Goal: Transaction & Acquisition: Download file/media

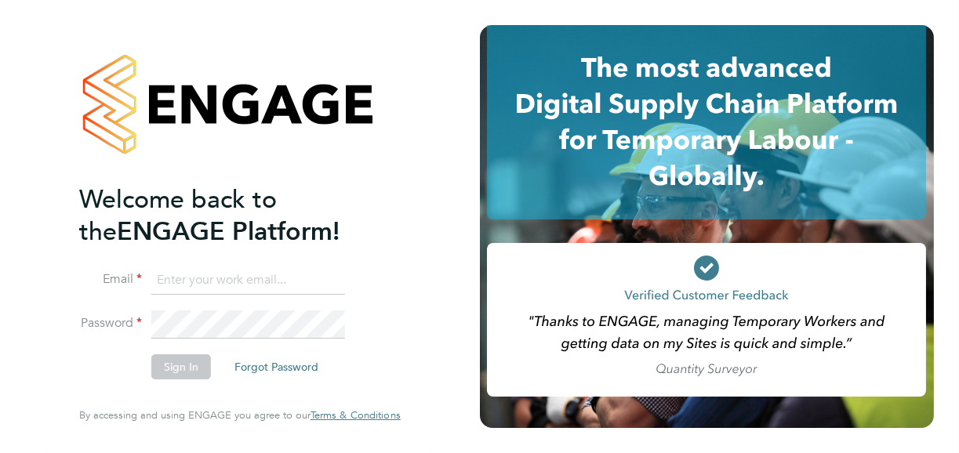
type input "[EMAIL_ADDRESS][DOMAIN_NAME]"
click at [173, 370] on button "Sign In" at bounding box center [181, 367] width 60 height 25
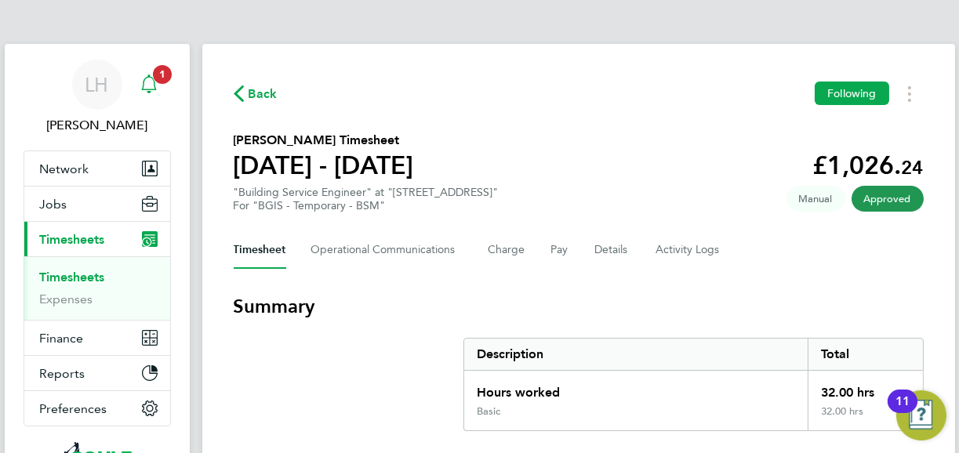
click at [150, 69] on div "Main navigation" at bounding box center [148, 84] width 31 height 31
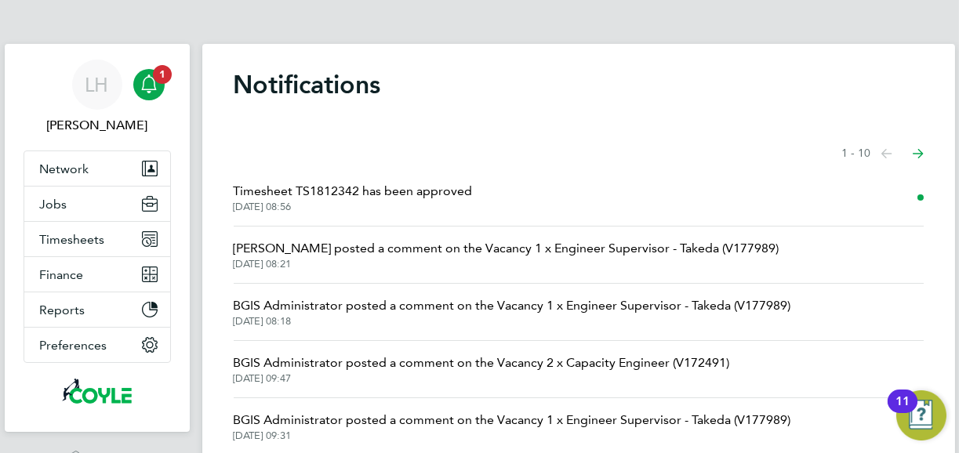
click at [336, 193] on span "Timesheet TS1812342 has been approved" at bounding box center [353, 191] width 239 height 19
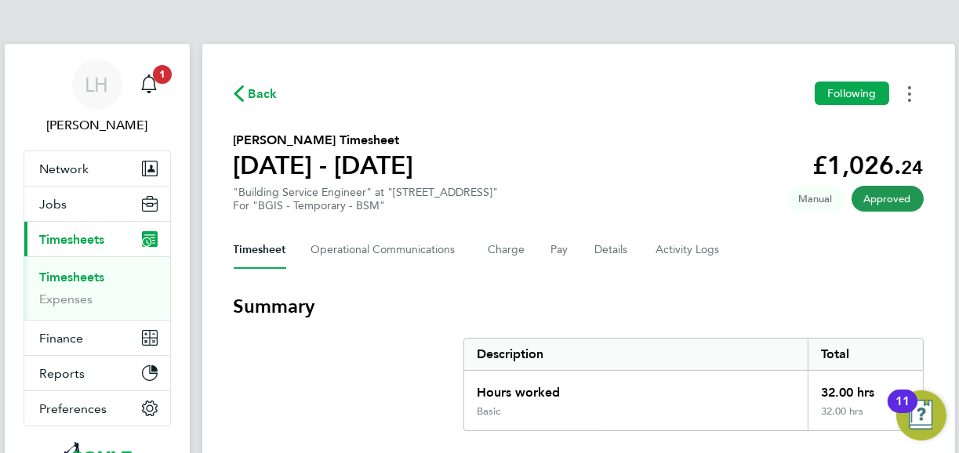
click at [909, 92] on icon "Timesheets Menu" at bounding box center [909, 94] width 3 height 16
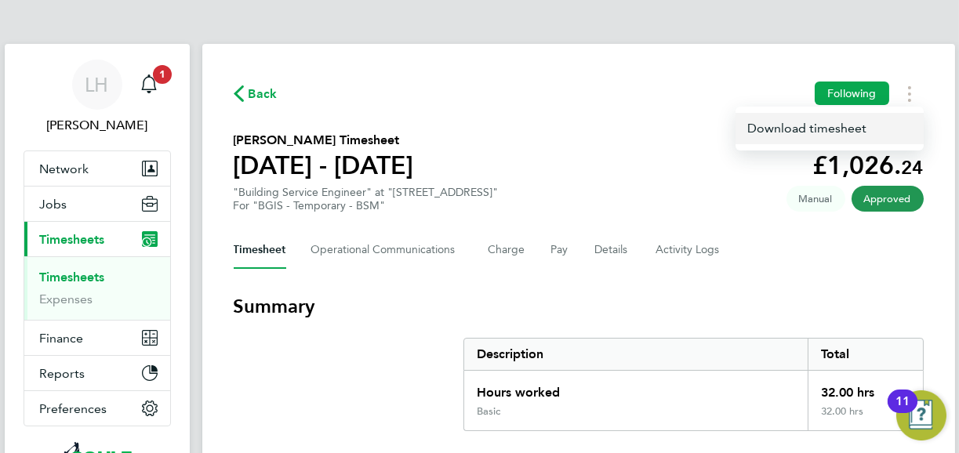
click at [870, 122] on link "Download timesheet" at bounding box center [830, 128] width 188 height 31
